Goal: Task Accomplishment & Management: Use online tool/utility

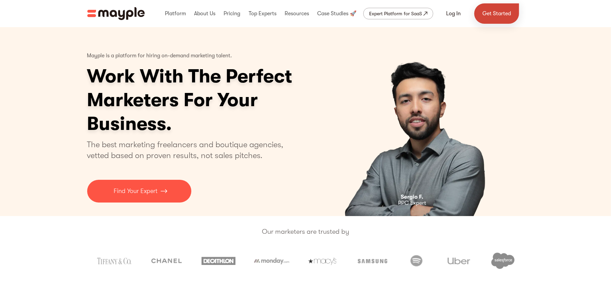
click at [499, 14] on link "Get Started" at bounding box center [496, 13] width 45 height 20
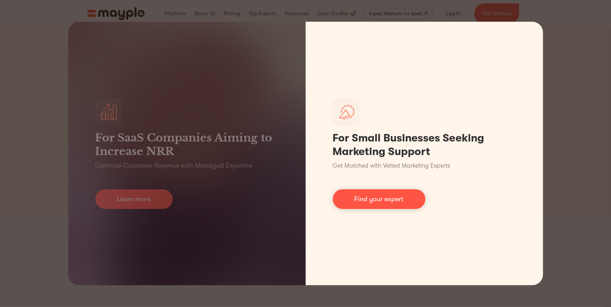
click at [592, 138] on div "For SaaS Companies Aiming to Increase NRR Optimize Customer Revenue with Manage…" at bounding box center [305, 153] width 611 height 307
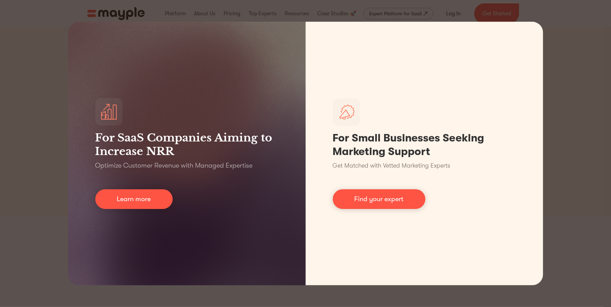
click at [592, 138] on div "For SaaS Companies Aiming to Increase NRR Optimize Customer Revenue with Manage…" at bounding box center [305, 153] width 611 height 307
click at [606, 9] on div "For SaaS Companies Aiming to Increase NRR Optimize Customer Revenue with Manage…" at bounding box center [305, 153] width 611 height 307
click at [566, 28] on div "For SaaS Companies Aiming to Increase NRR Optimize Customer Revenue with Manage…" at bounding box center [305, 153] width 611 height 307
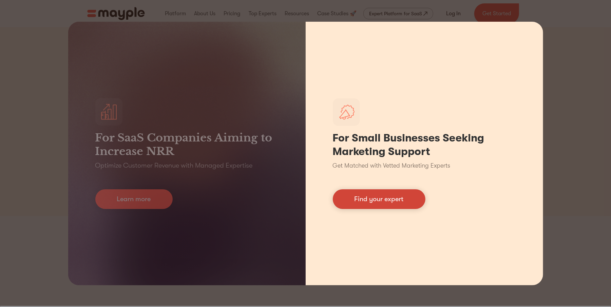
click at [372, 194] on link "Find your expert" at bounding box center [379, 199] width 93 height 20
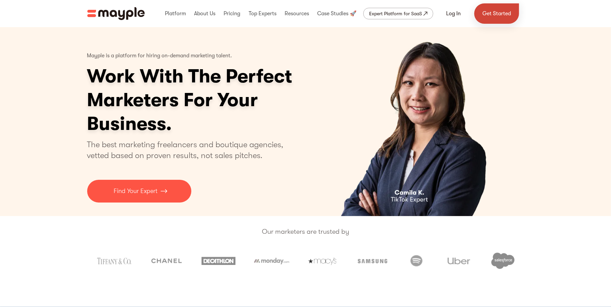
click at [497, 14] on link "Get Started" at bounding box center [496, 13] width 45 height 20
